Goal: Find specific page/section: Find specific page/section

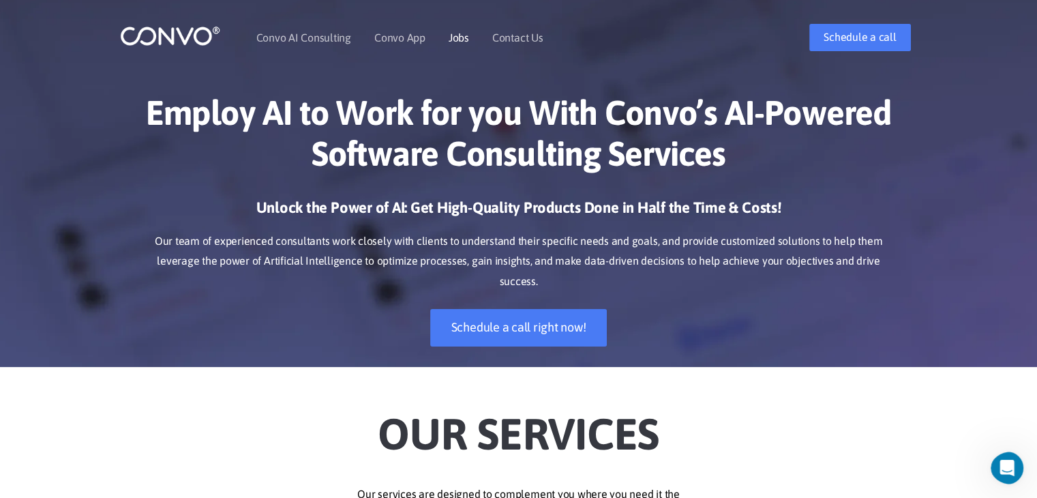
click at [455, 38] on link "Jobs" at bounding box center [459, 37] width 20 height 11
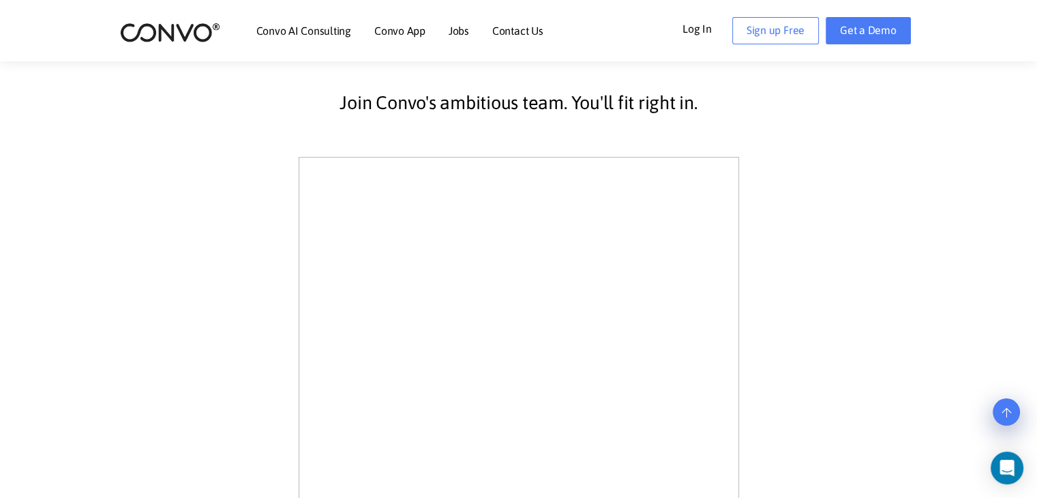
scroll to position [332, 0]
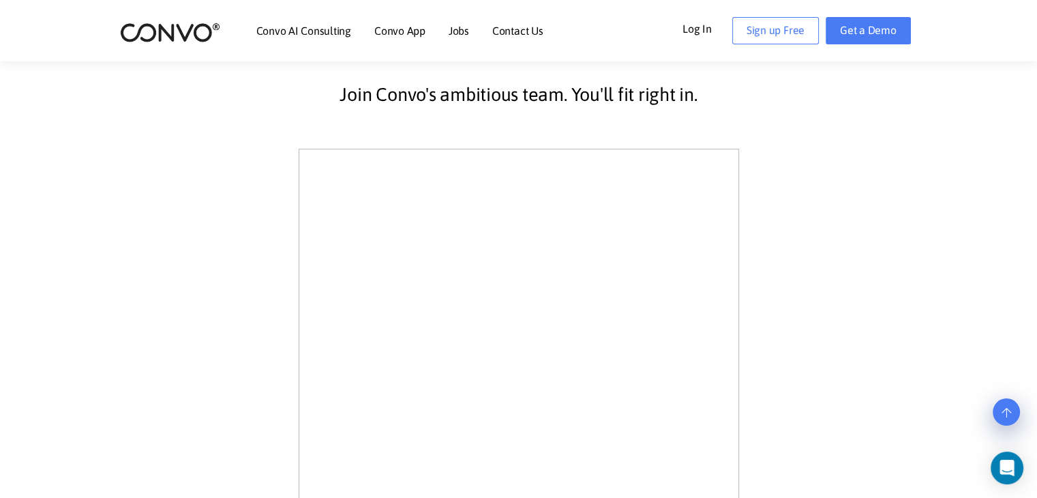
drag, startPoint x: 121, startPoint y: 413, endPoint x: 117, endPoint y: 394, distance: 20.2
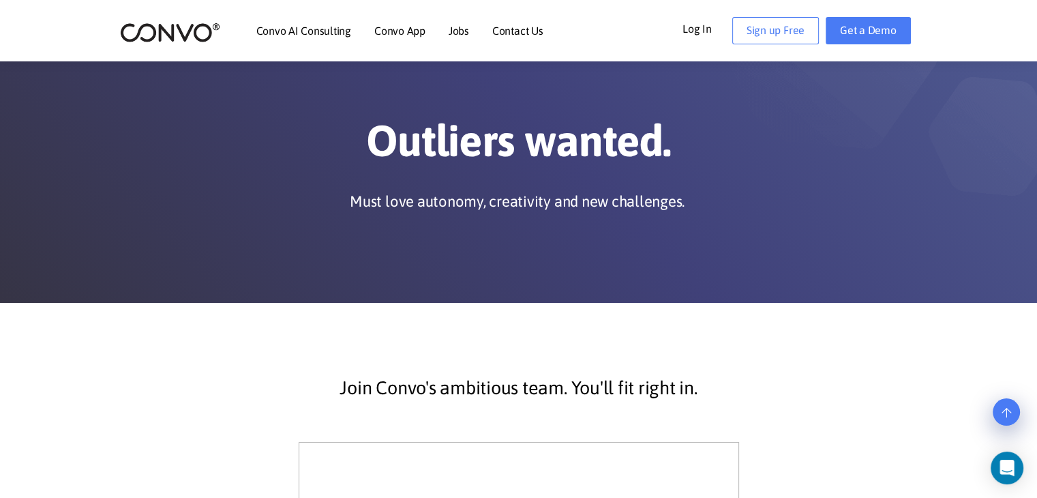
scroll to position [0, 0]
